Goal: Transaction & Acquisition: Download file/media

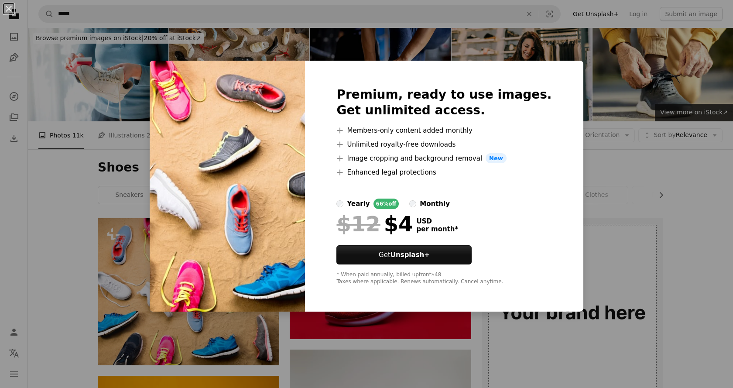
click at [621, 60] on div "An X shape Premium, ready to use images. Get unlimited access. A plus sign Memb…" at bounding box center [366, 194] width 733 height 388
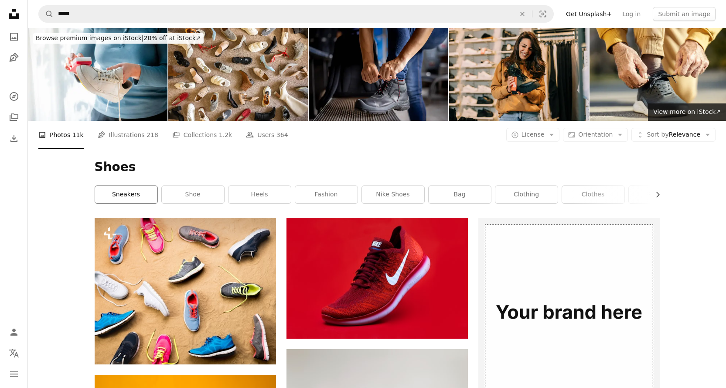
click at [137, 186] on link "sneakers" at bounding box center [126, 194] width 62 height 17
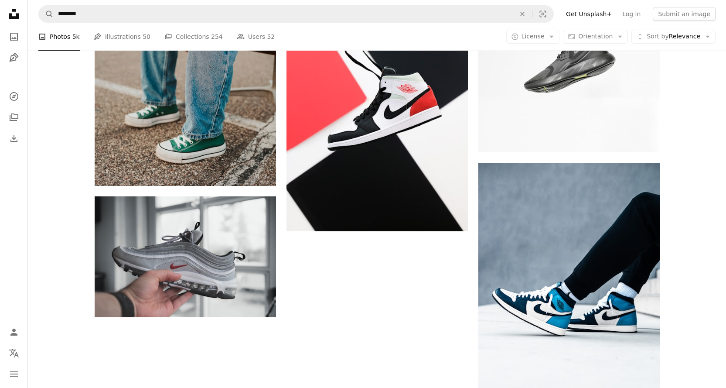
scroll to position [1483, 0]
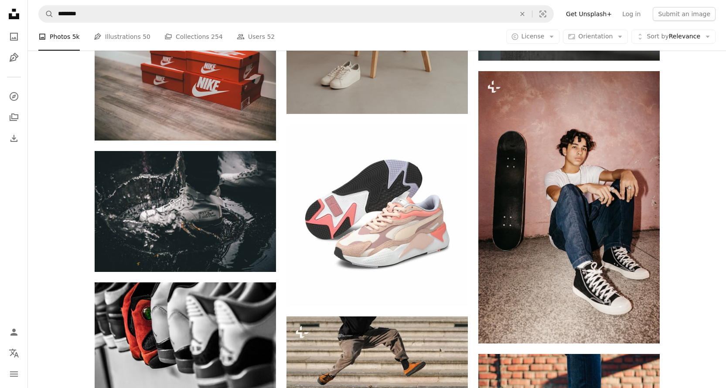
scroll to position [2879, 0]
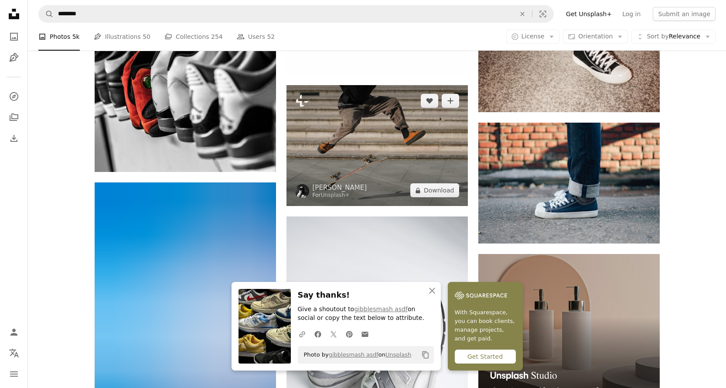
scroll to position [3097, 0]
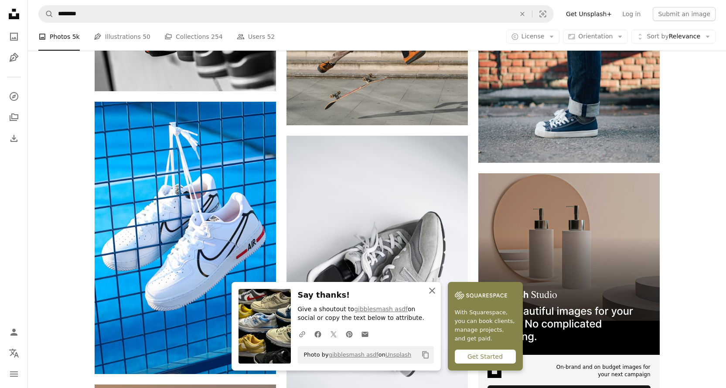
scroll to position [3184, 0]
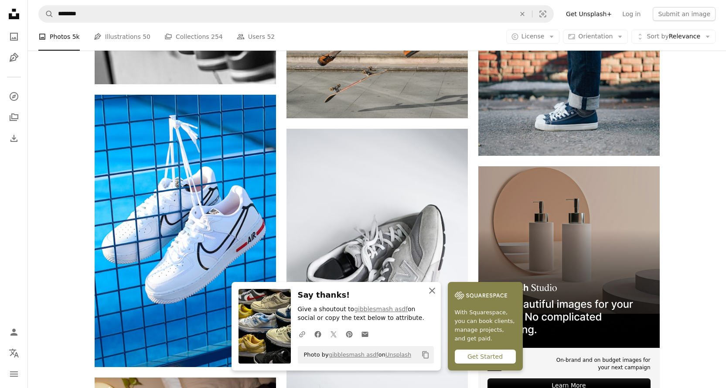
click at [437, 290] on icon "An X shape" at bounding box center [432, 290] width 10 height 10
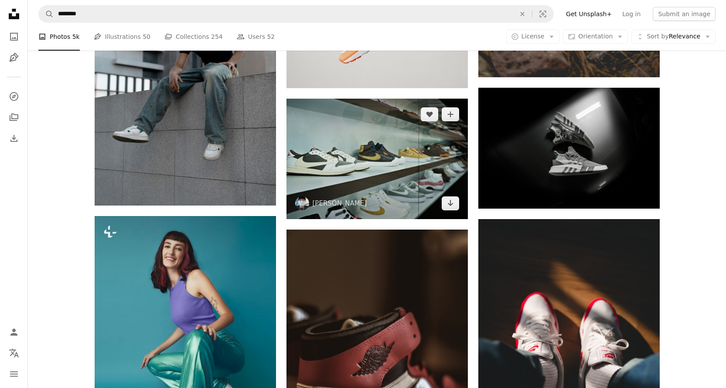
scroll to position [5888, 0]
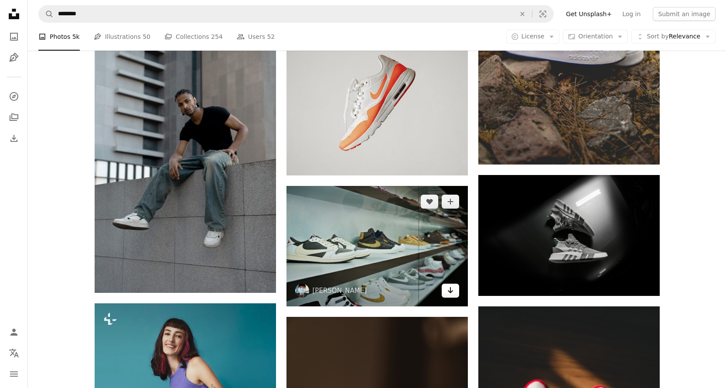
click at [454, 284] on link "Arrow pointing down" at bounding box center [450, 291] width 17 height 14
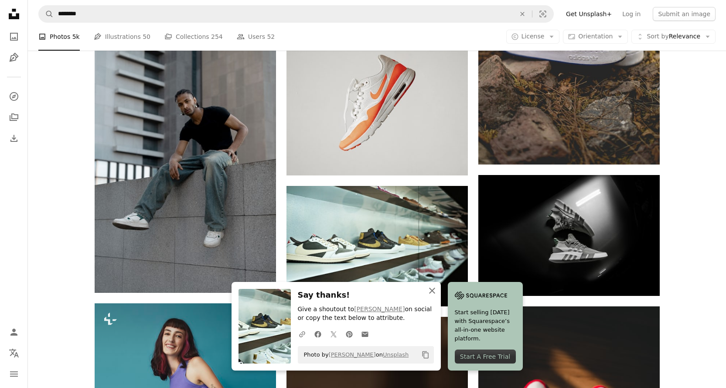
click at [435, 288] on icon "button" at bounding box center [432, 290] width 6 height 6
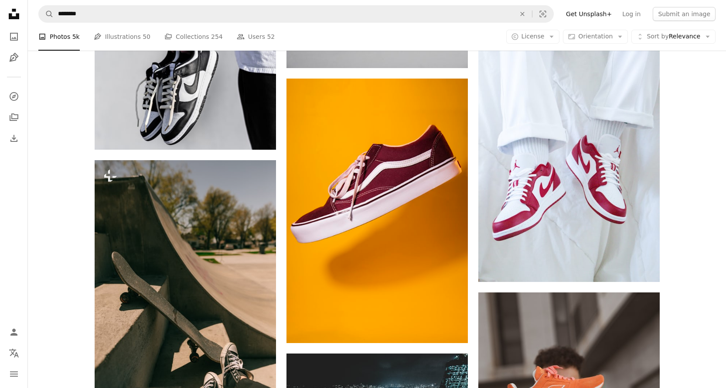
scroll to position [7371, 0]
